Goal: Information Seeking & Learning: Learn about a topic

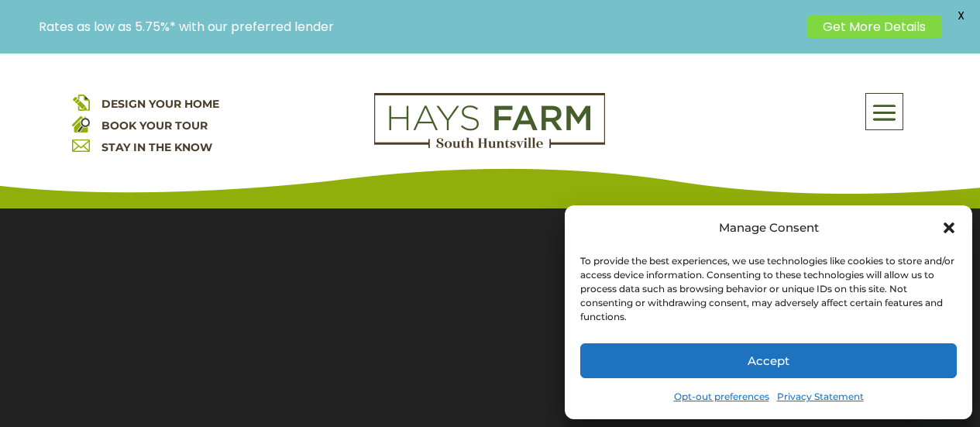
click at [863, 362] on button "Accept" at bounding box center [768, 360] width 376 height 35
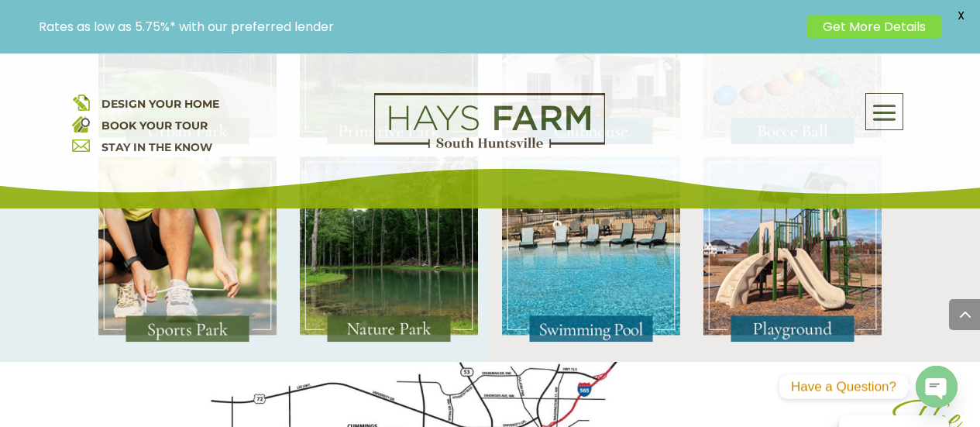
scroll to position [3141, 0]
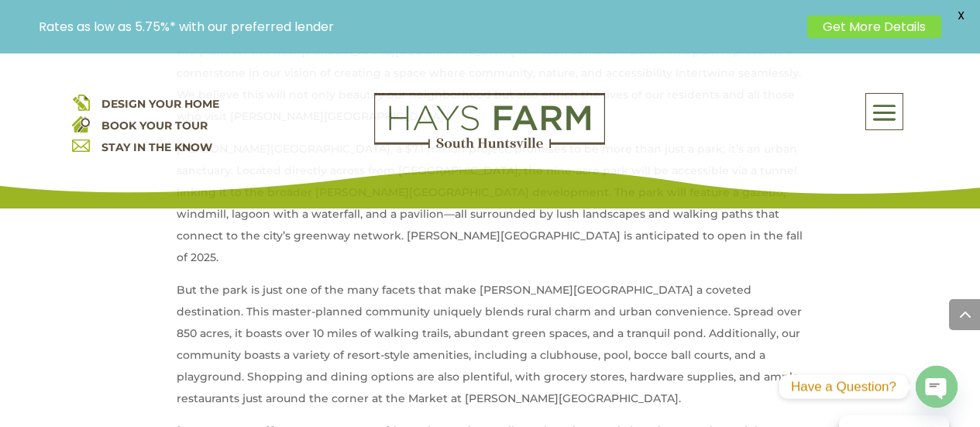
scroll to position [837, 0]
